Goal: Find specific page/section: Find specific page/section

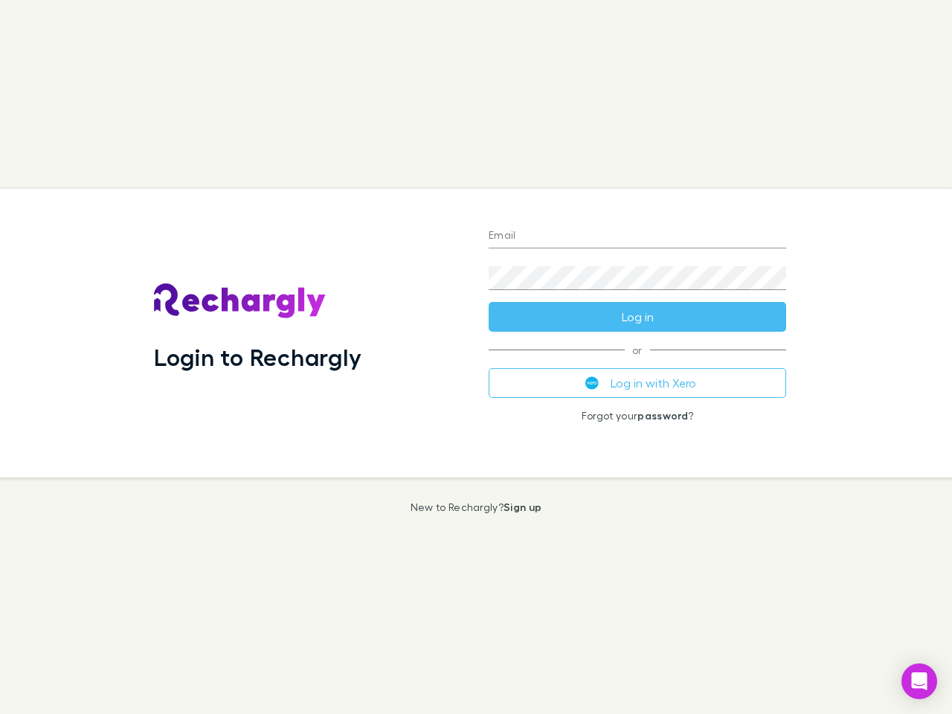
click at [476, 357] on div "Login to Rechargly" at bounding box center [309, 333] width 335 height 289
click at [638, 237] on input "Email" at bounding box center [638, 237] width 298 height 24
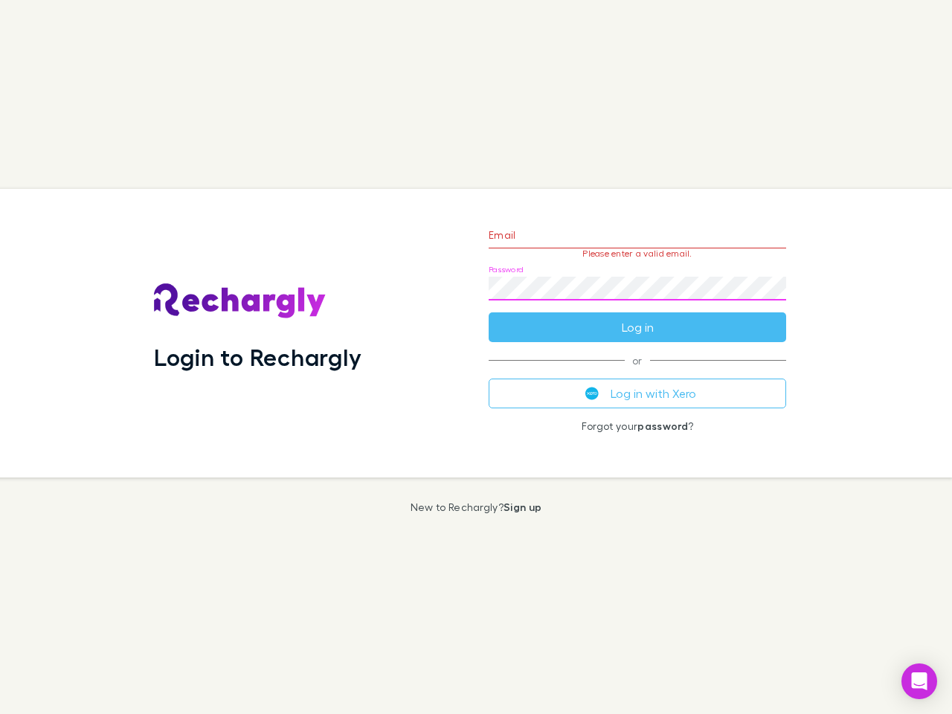
click at [638, 317] on form "Email Please enter a valid email. Password Log in" at bounding box center [638, 277] width 298 height 129
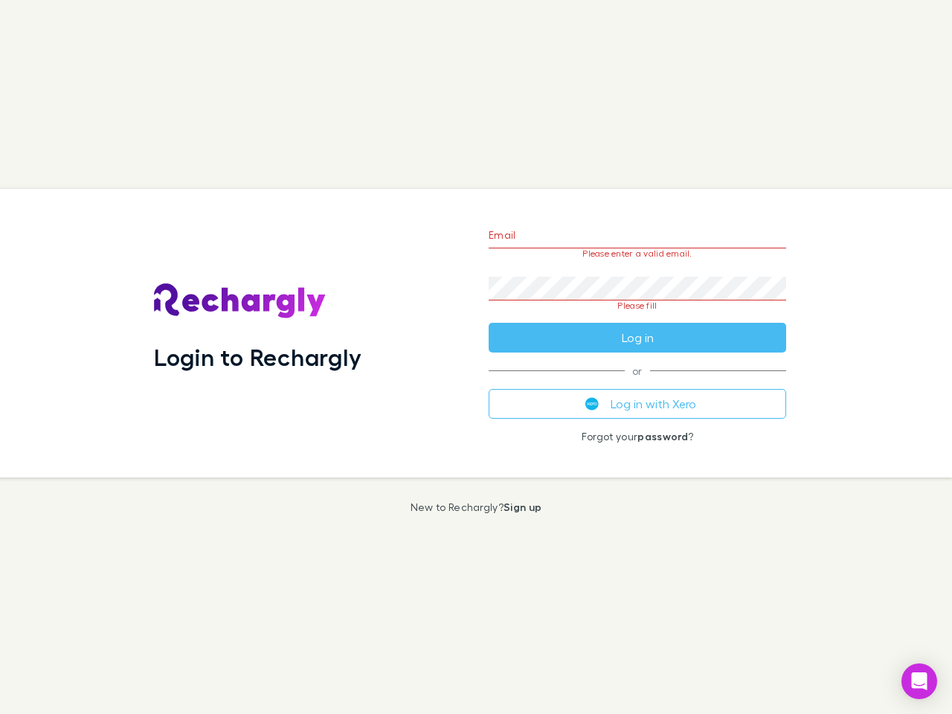
click at [638, 383] on div "Email Please enter a valid email. Password Please fill Log in or Log in with Xe…" at bounding box center [637, 333] width 321 height 289
click at [919, 681] on icon "Open Intercom Messenger" at bounding box center [920, 681] width 16 height 18
